Goal: Task Accomplishment & Management: Manage account settings

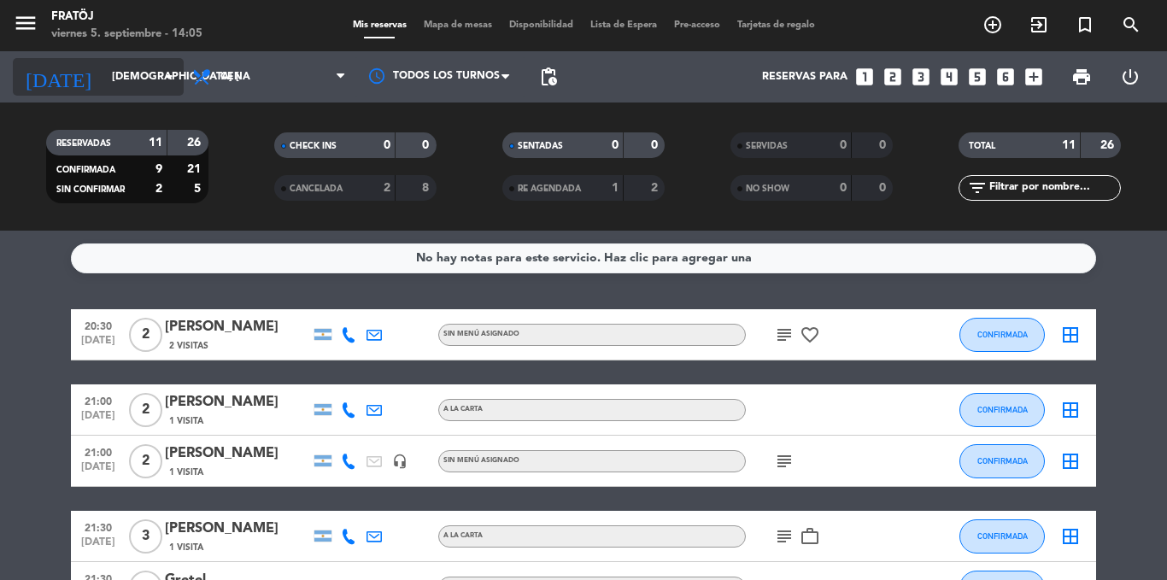
click at [127, 80] on input "[DEMOGRAPHIC_DATA] [DATE]" at bounding box center [175, 76] width 144 height 29
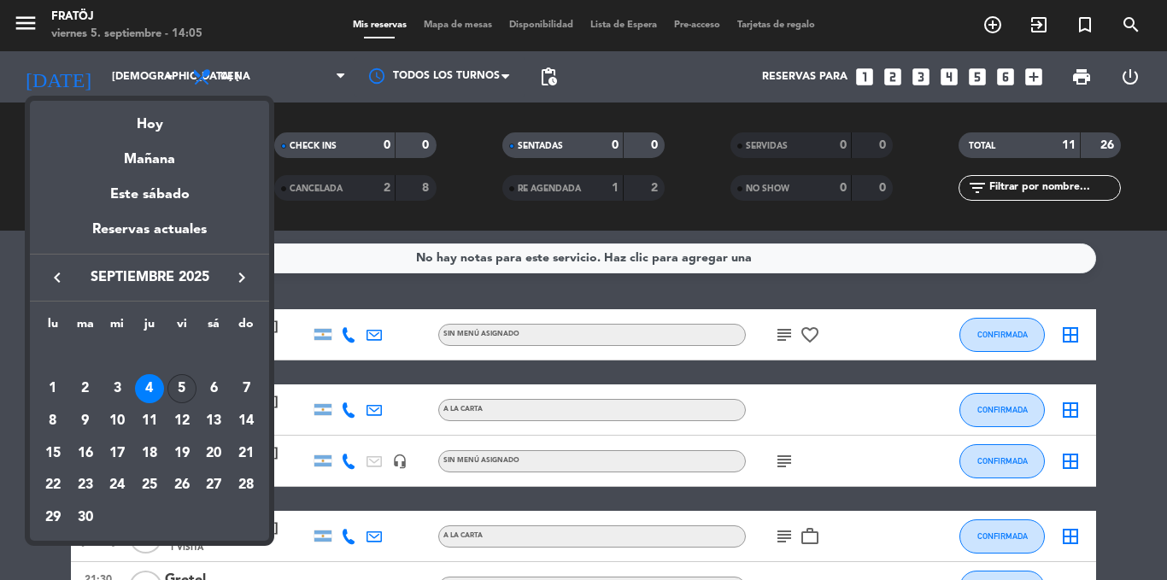
click at [191, 388] on div "5" at bounding box center [181, 388] width 29 height 29
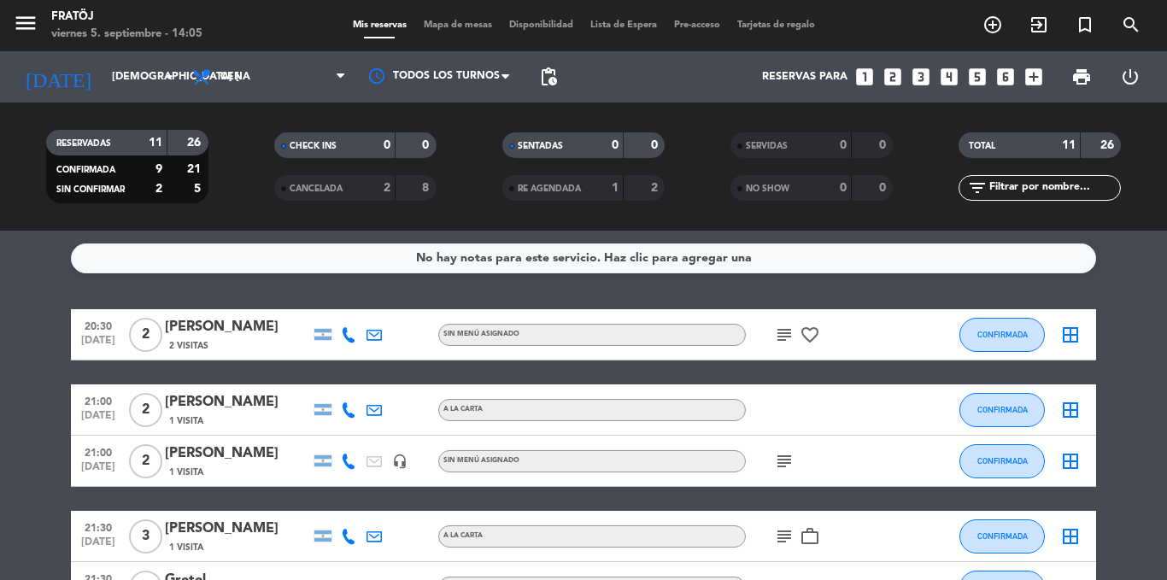
type input "vie. [DATE]"
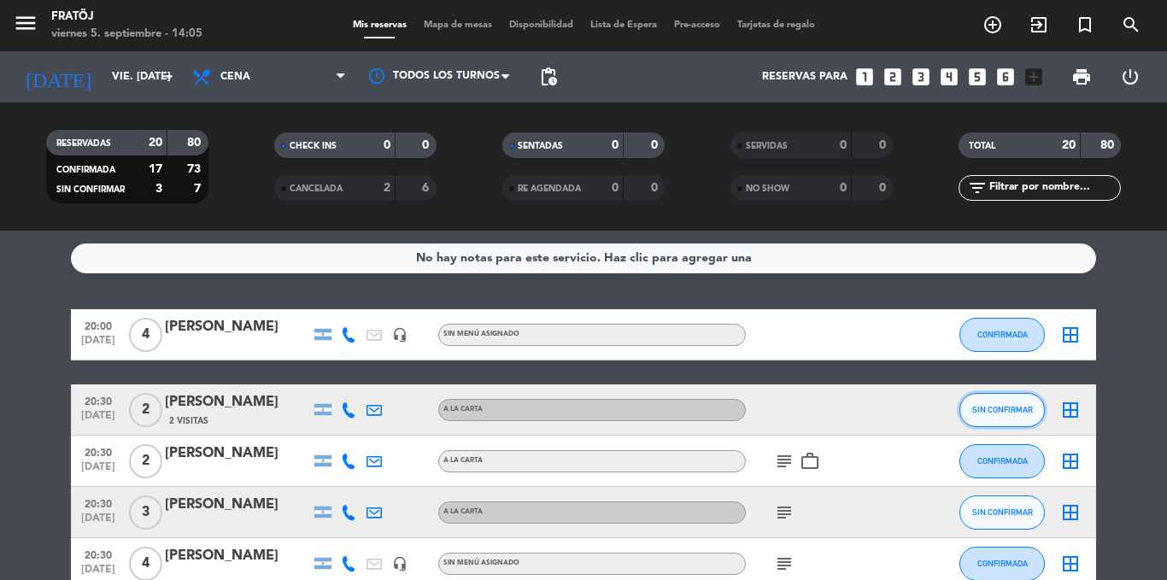
click at [997, 408] on span "SIN CONFIRMAR" at bounding box center [1002, 409] width 61 height 9
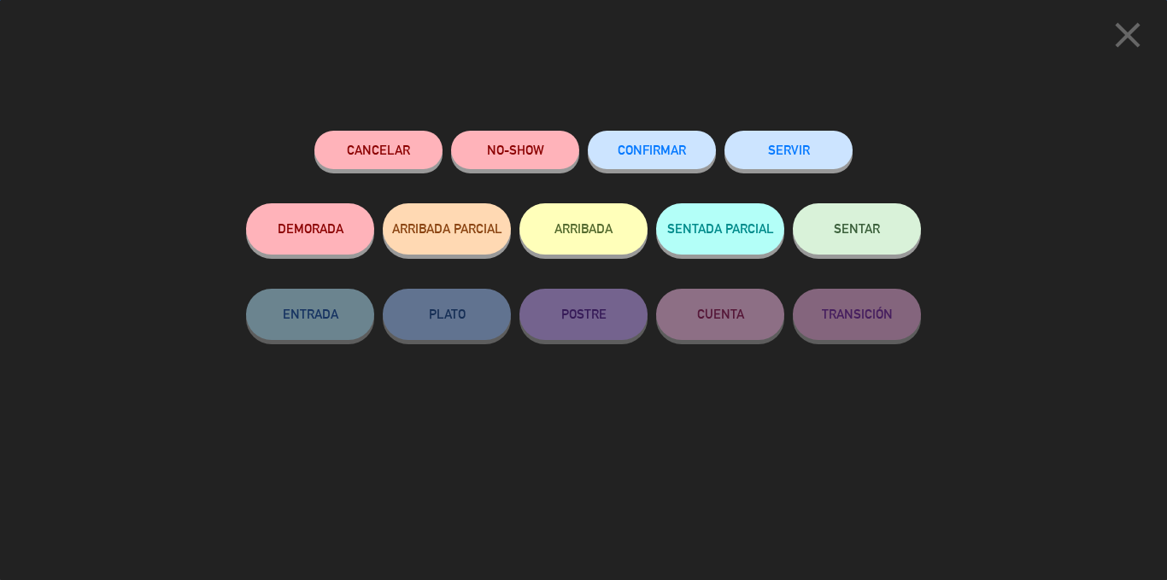
click at [682, 173] on div "CONFIRMAR" at bounding box center [652, 167] width 128 height 73
click at [677, 158] on button "CONFIRMAR" at bounding box center [652, 150] width 128 height 38
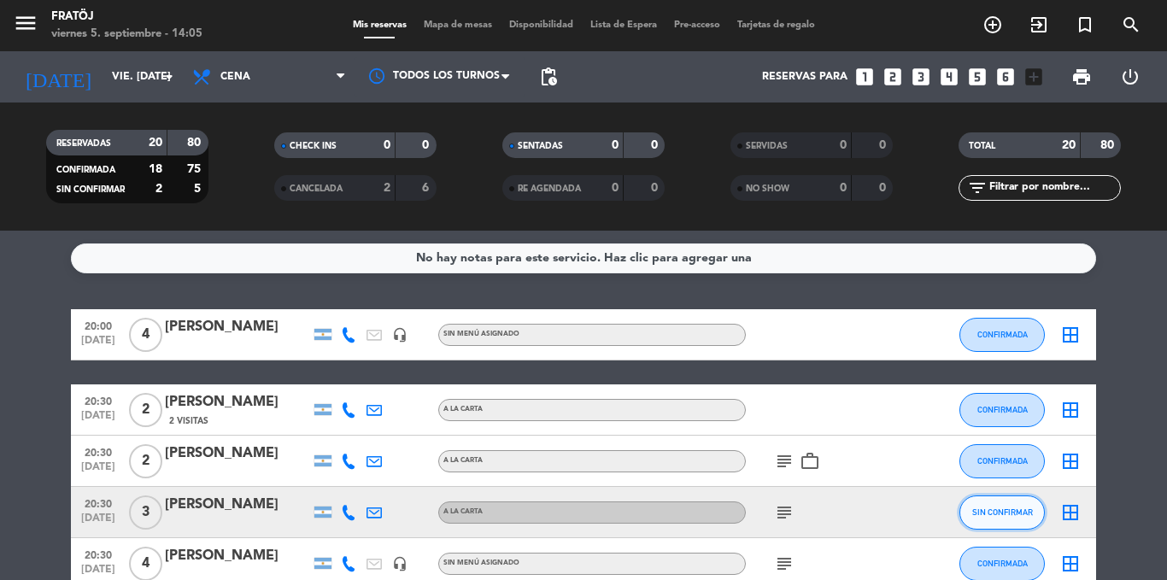
click at [1006, 523] on button "SIN CONFIRMAR" at bounding box center [1001, 513] width 85 height 34
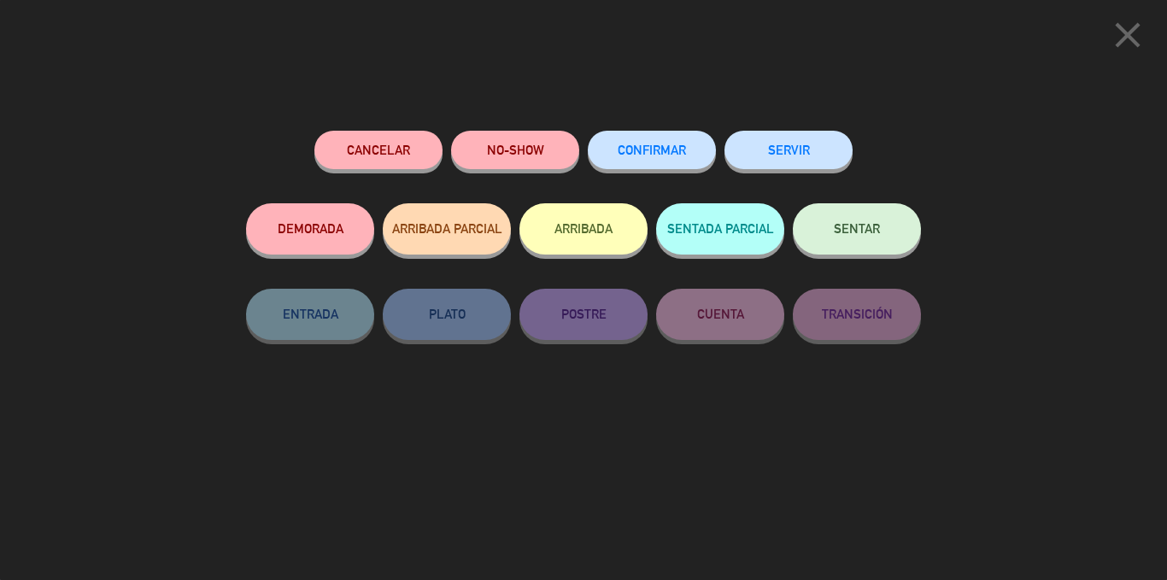
click at [647, 151] on span "CONFIRMAR" at bounding box center [652, 150] width 68 height 15
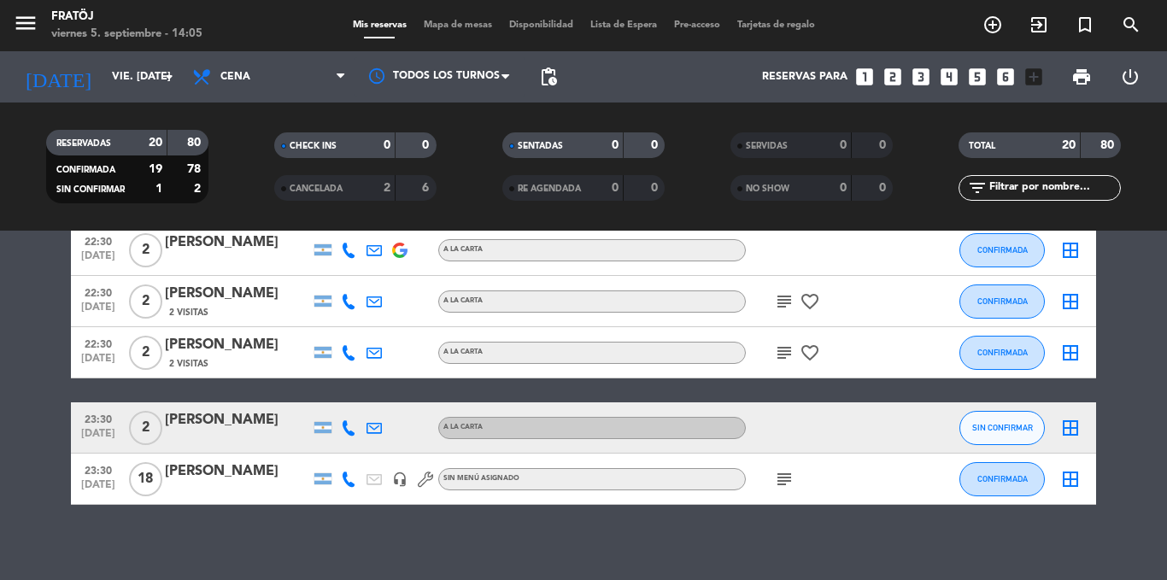
scroll to position [983, 0]
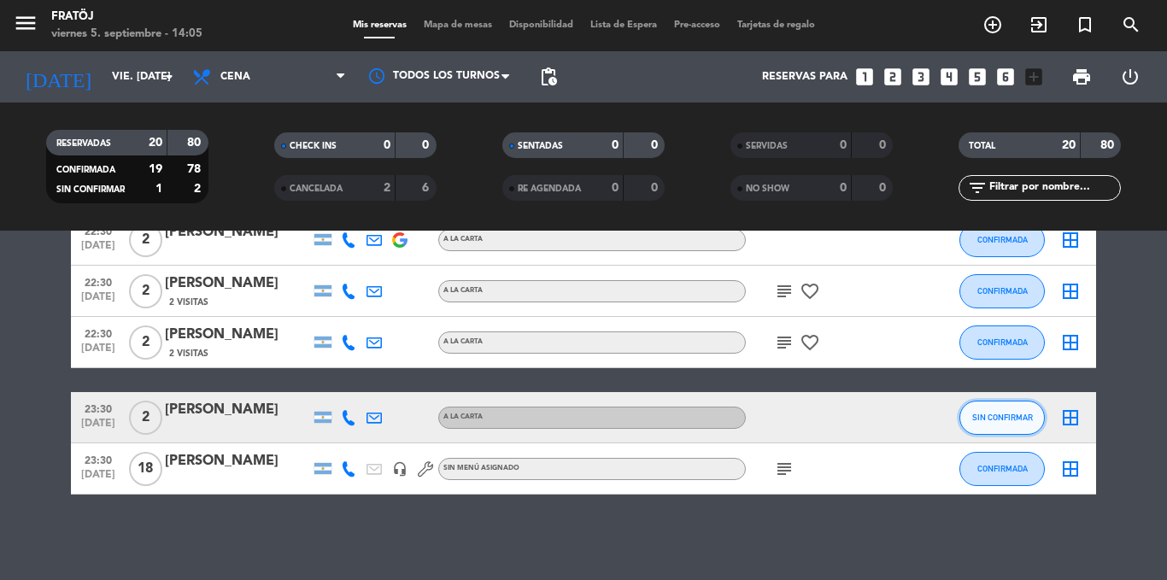
click at [993, 410] on button "SIN CONFIRMAR" at bounding box center [1001, 418] width 85 height 34
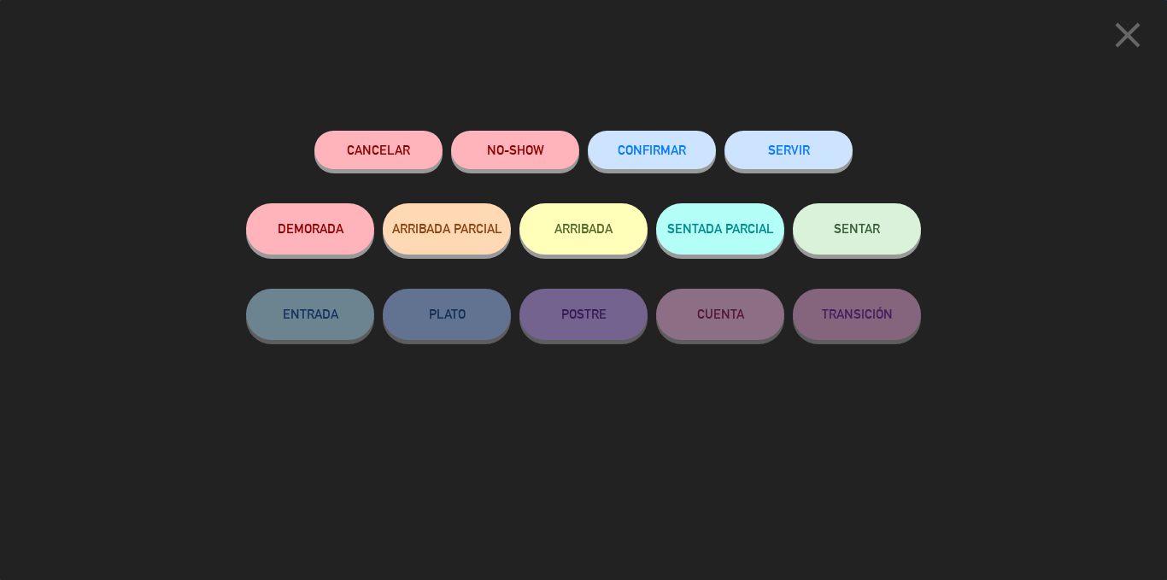
click at [681, 160] on button "CONFIRMAR" at bounding box center [652, 150] width 128 height 38
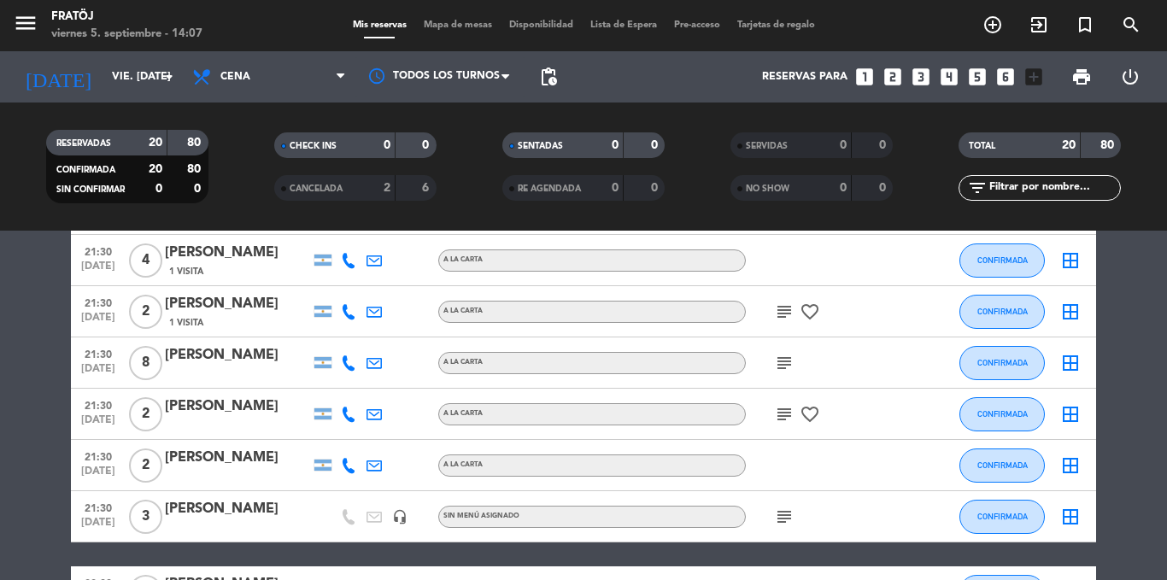
scroll to position [0, 0]
